Goal: Find contact information: Find contact information

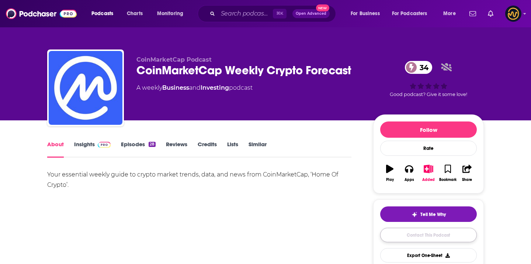
click at [390, 234] on link "Contact This Podcast" at bounding box center [428, 235] width 97 height 14
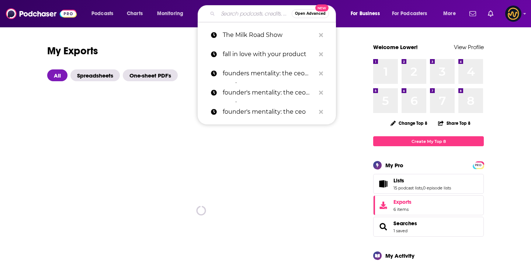
click at [236, 10] on input "Search podcasts, credits, & more..." at bounding box center [255, 14] width 74 height 12
paste input "ATX DAO Podcast: Crypto • Tech • DeGen • Culture"
type input "ATX DAO Podcast: Crypto • Tech • DeGen • Culture"
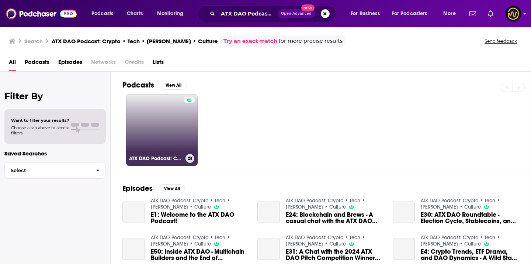
click at [174, 124] on link "ATX DAO Podcast: Crypto • Tech • DeGen • Culture" at bounding box center [162, 130] width 72 height 72
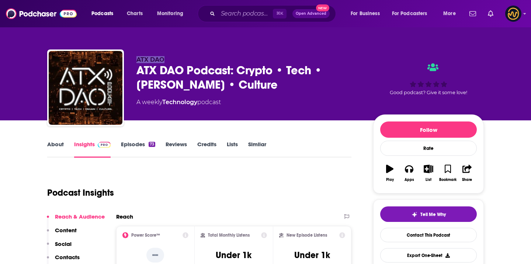
drag, startPoint x: 138, startPoint y: 57, endPoint x: 168, endPoint y: 57, distance: 30.6
click at [168, 57] on p "ATX DAO" at bounding box center [249, 59] width 225 height 7
copy span "ATX DAO"
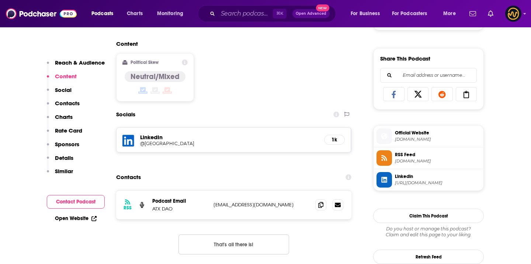
scroll to position [463, 0]
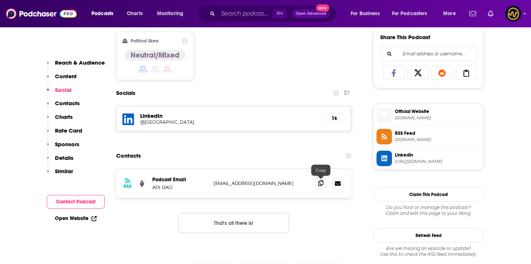
click at [319, 185] on icon at bounding box center [320, 183] width 5 height 6
